Goal: Task Accomplishment & Management: Manage account settings

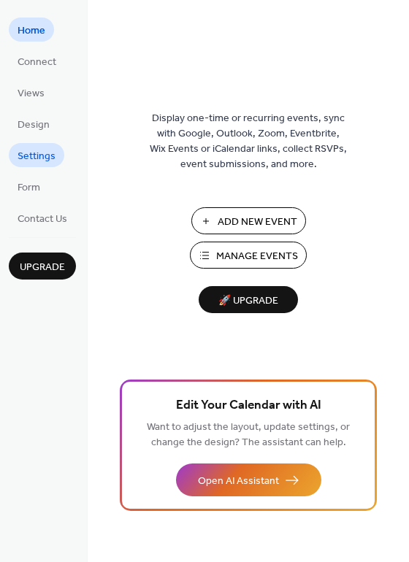
click at [51, 160] on span "Settings" at bounding box center [37, 156] width 38 height 15
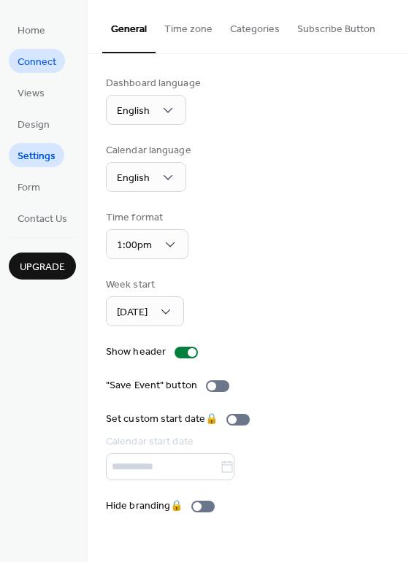
click at [42, 57] on span "Connect" at bounding box center [37, 62] width 39 height 15
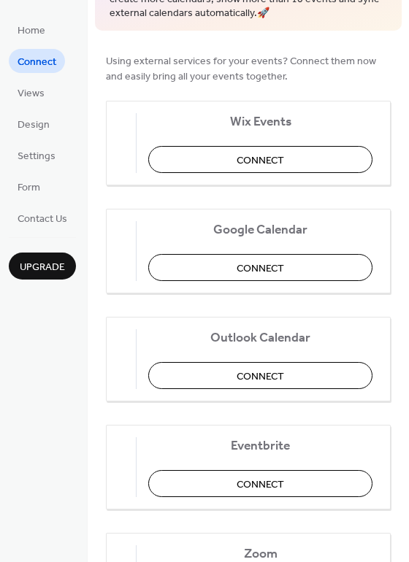
scroll to position [88, 0]
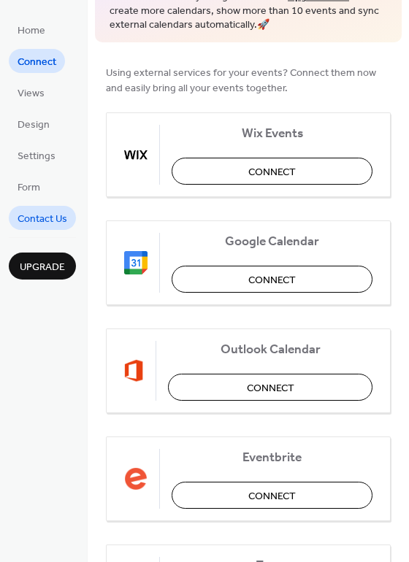
click at [47, 215] on span "Contact Us" at bounding box center [43, 219] width 50 height 15
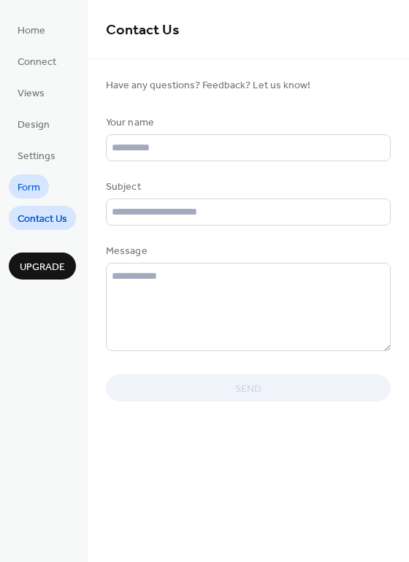
click at [35, 180] on span "Form" at bounding box center [29, 187] width 23 height 15
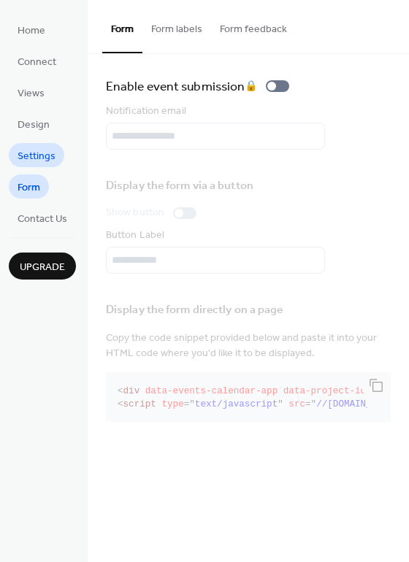
click at [46, 158] on span "Settings" at bounding box center [37, 156] width 38 height 15
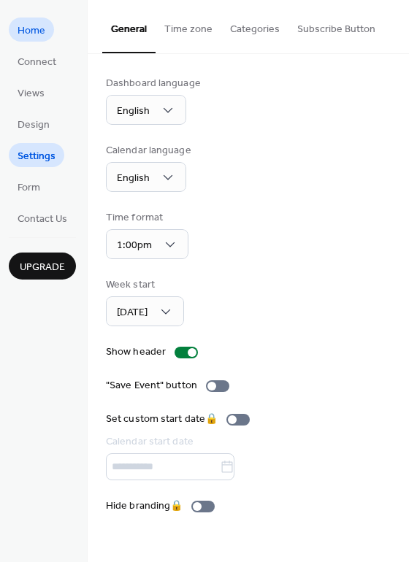
click at [18, 26] on span "Home" at bounding box center [32, 30] width 28 height 15
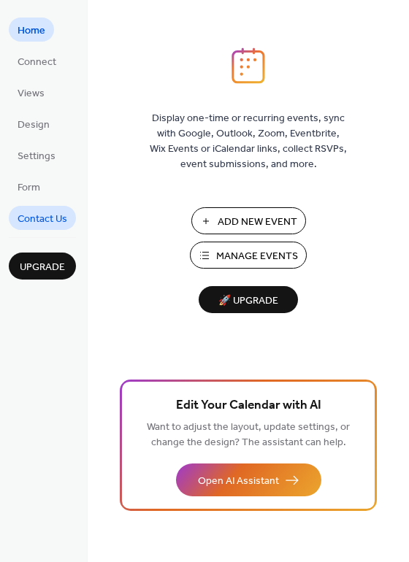
click at [56, 223] on span "Contact Us" at bounding box center [43, 219] width 50 height 15
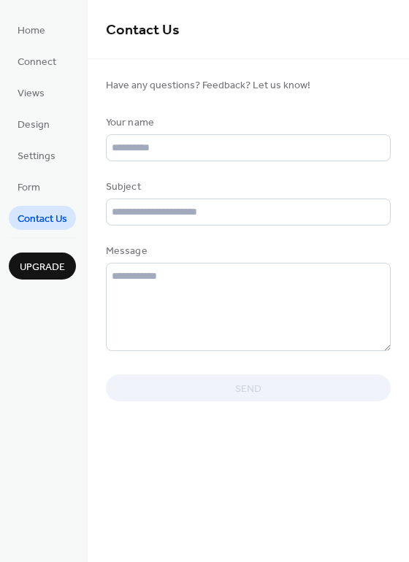
click at [30, 171] on ul "Home Connect Views Design Settings Form Contact Us" at bounding box center [42, 124] width 67 height 213
click at [31, 151] on span "Settings" at bounding box center [37, 156] width 38 height 15
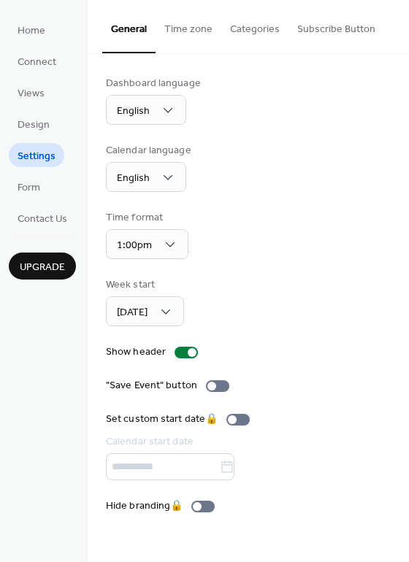
click at [244, 34] on button "Categories" at bounding box center [254, 26] width 67 height 52
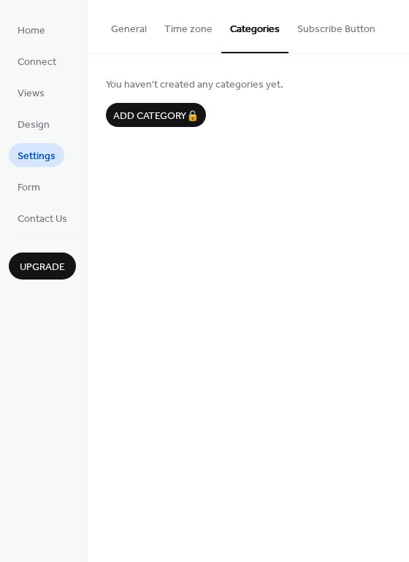
click at [327, 21] on button "Subscribe Button" at bounding box center [336, 26] width 96 height 52
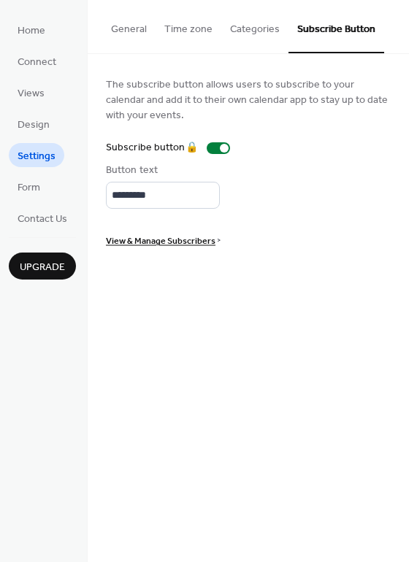
click at [272, 23] on button "Categories" at bounding box center [254, 26] width 67 height 52
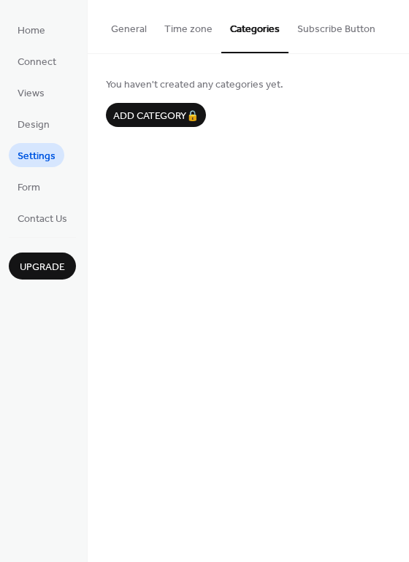
click at [192, 27] on button "Time zone" at bounding box center [189, 26] width 66 height 52
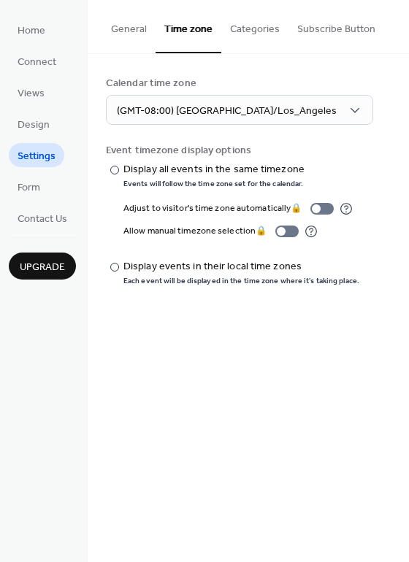
click at [142, 26] on button "General" at bounding box center [128, 26] width 53 height 52
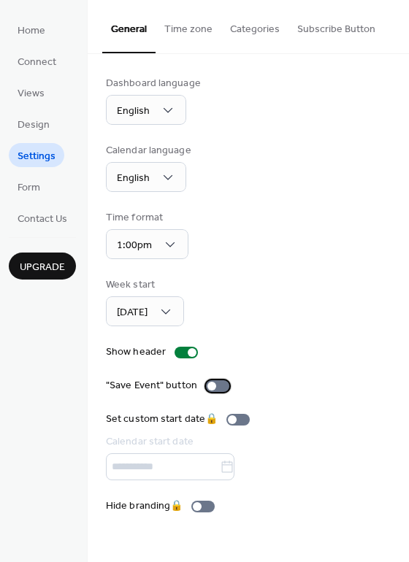
click at [213, 387] on div at bounding box center [211, 386] width 9 height 9
click at [213, 387] on div at bounding box center [217, 387] width 23 height 12
click at [25, 59] on span "Connect" at bounding box center [37, 62] width 39 height 15
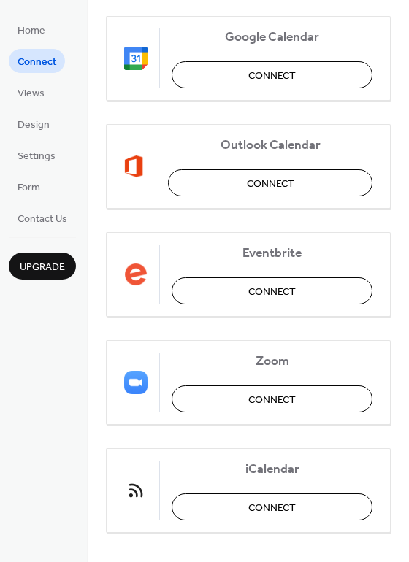
scroll to position [307, 0]
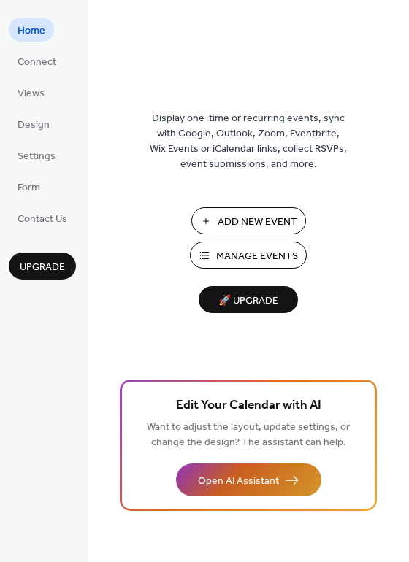
click at [214, 477] on span "Open AI Assistant" at bounding box center [238, 481] width 81 height 15
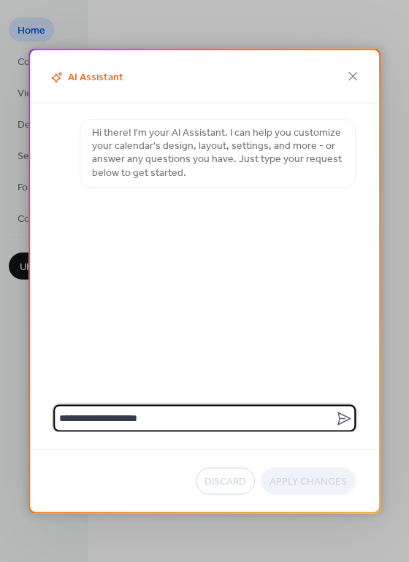
type textarea "**********"
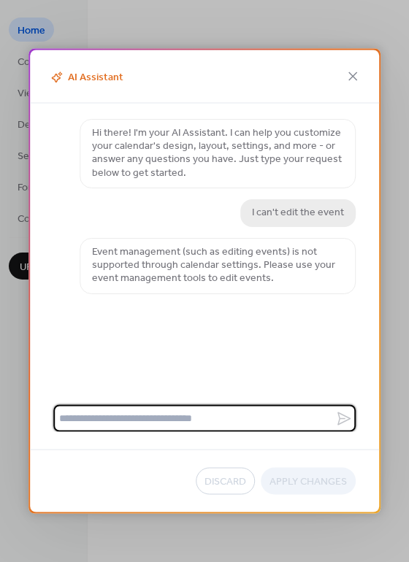
click at [226, 415] on textarea at bounding box center [194, 418] width 282 height 27
type textarea "**********"
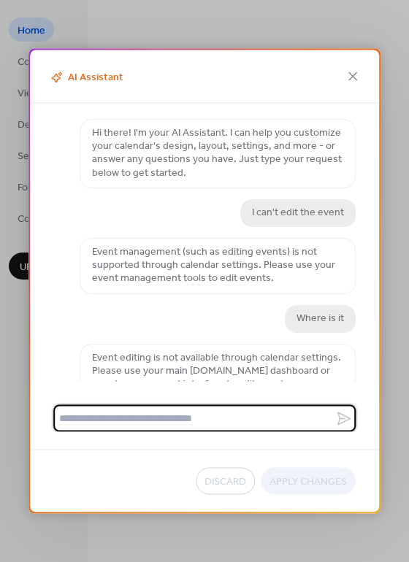
scroll to position [18, 0]
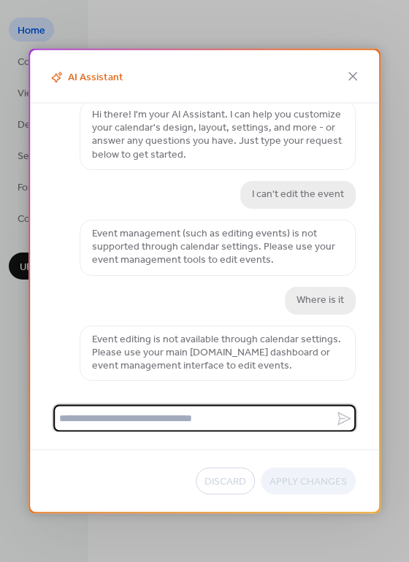
click at [212, 419] on textarea at bounding box center [194, 418] width 282 height 27
type textarea "**********"
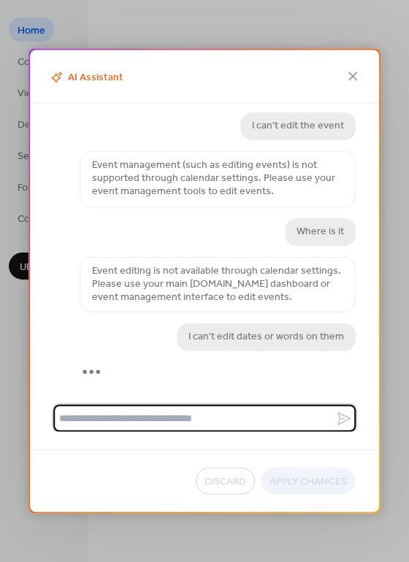
scroll to position [137, 0]
